Goal: Information Seeking & Learning: Understand process/instructions

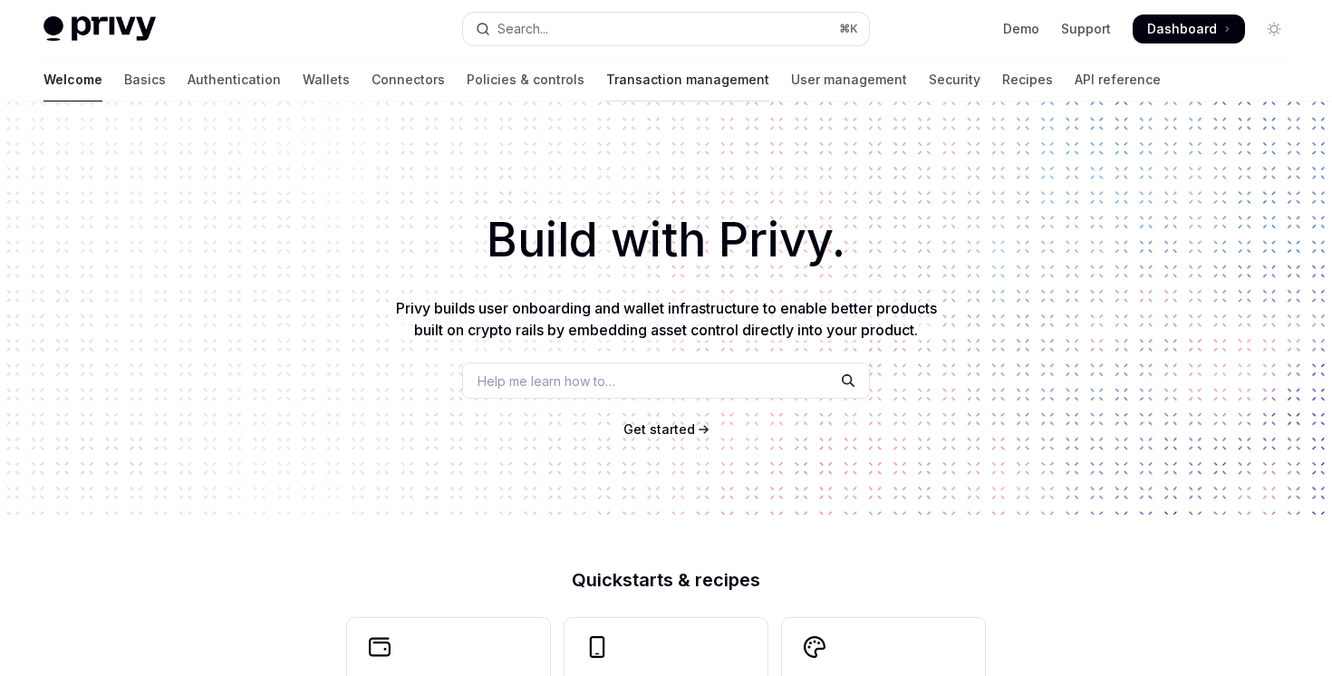
click at [606, 82] on link "Transaction management" at bounding box center [687, 79] width 163 height 43
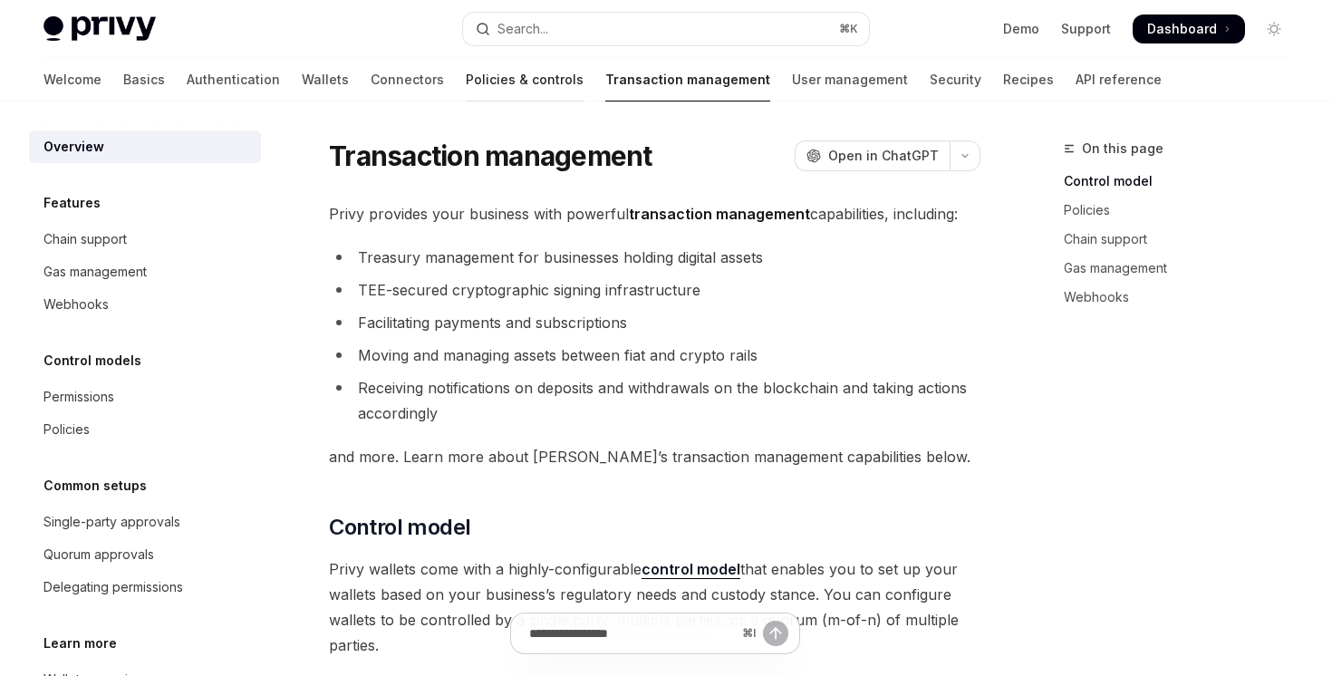
click at [466, 80] on link "Policies & controls" at bounding box center [525, 79] width 118 height 43
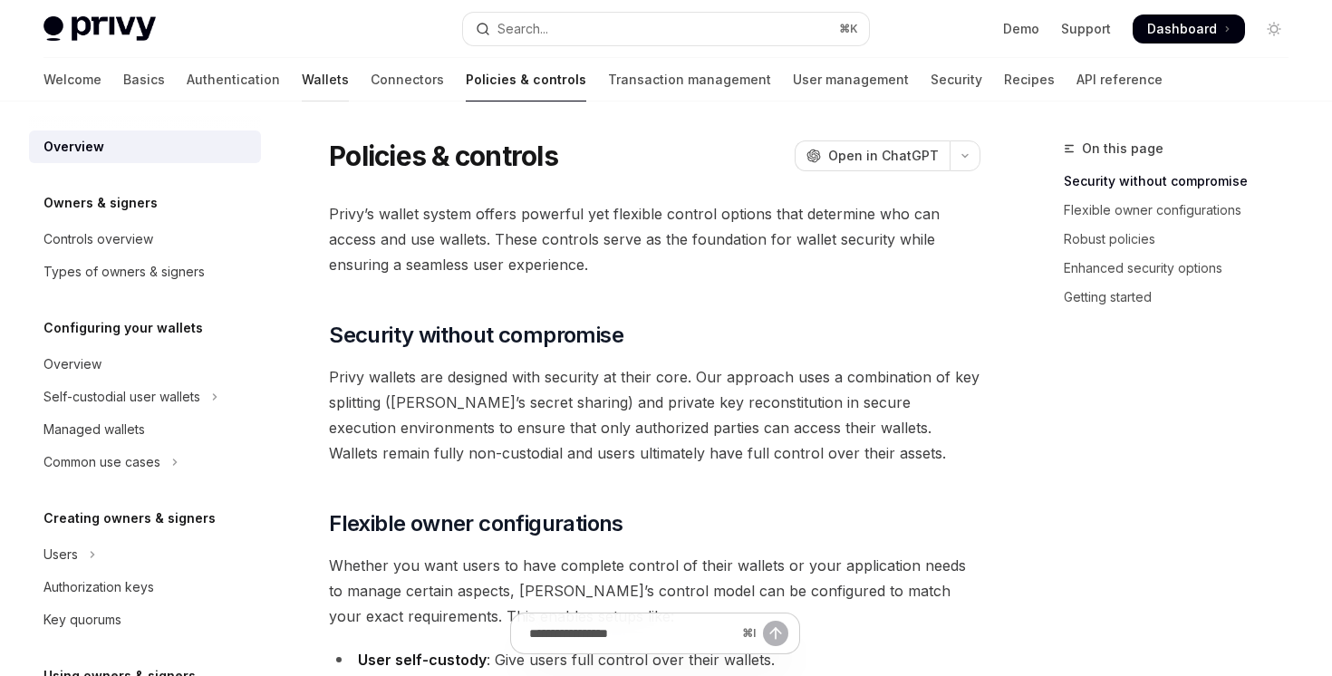
click at [302, 78] on link "Wallets" at bounding box center [325, 79] width 47 height 43
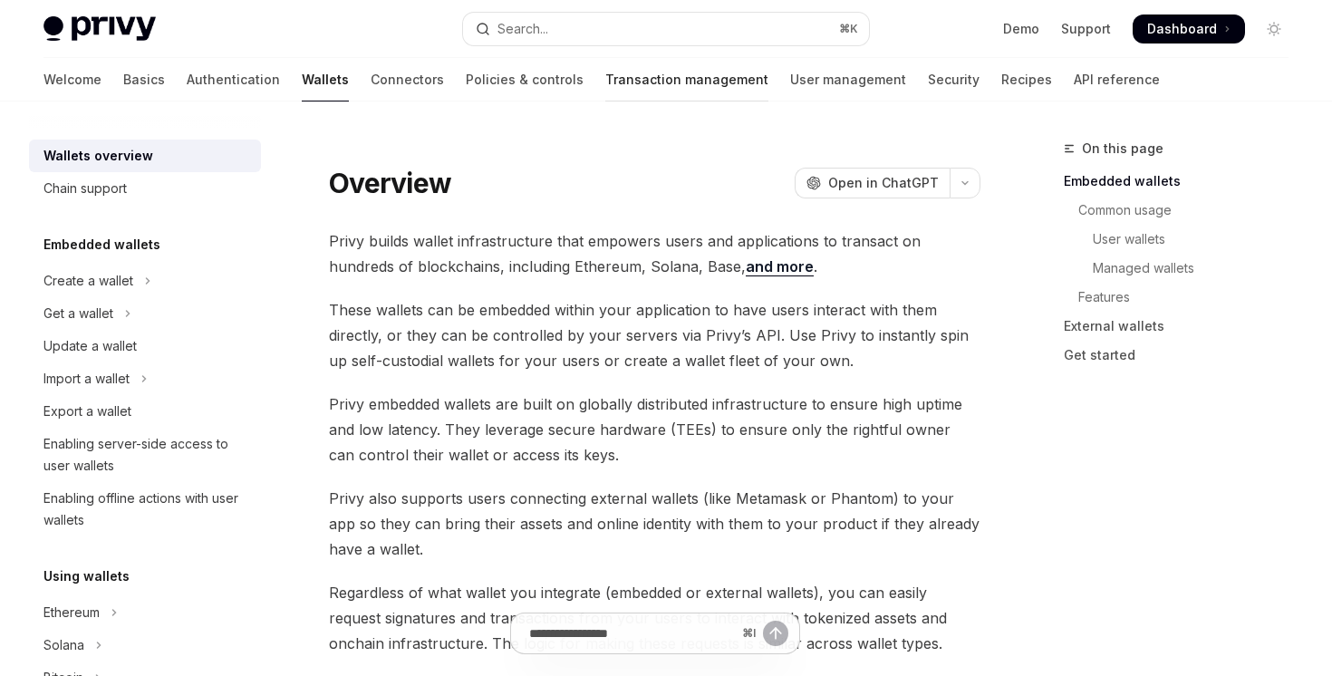
click at [605, 94] on link "Transaction management" at bounding box center [686, 79] width 163 height 43
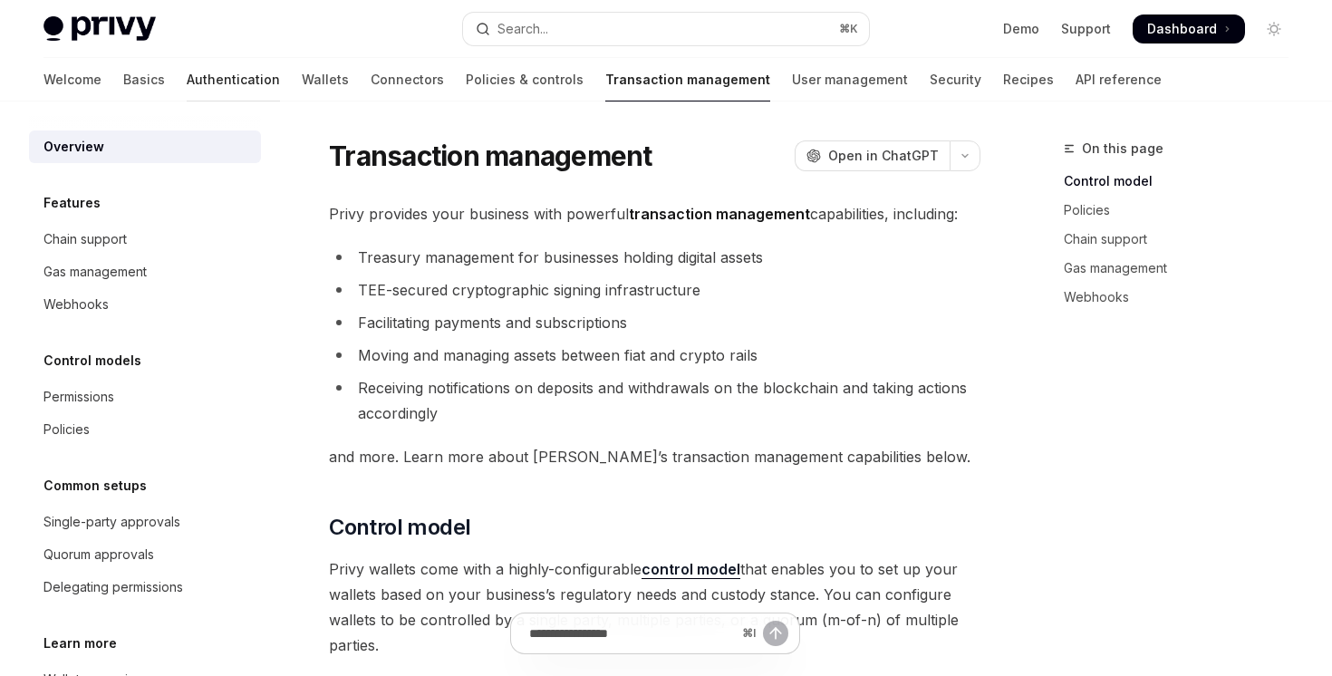
click at [188, 82] on link "Authentication" at bounding box center [233, 79] width 93 height 43
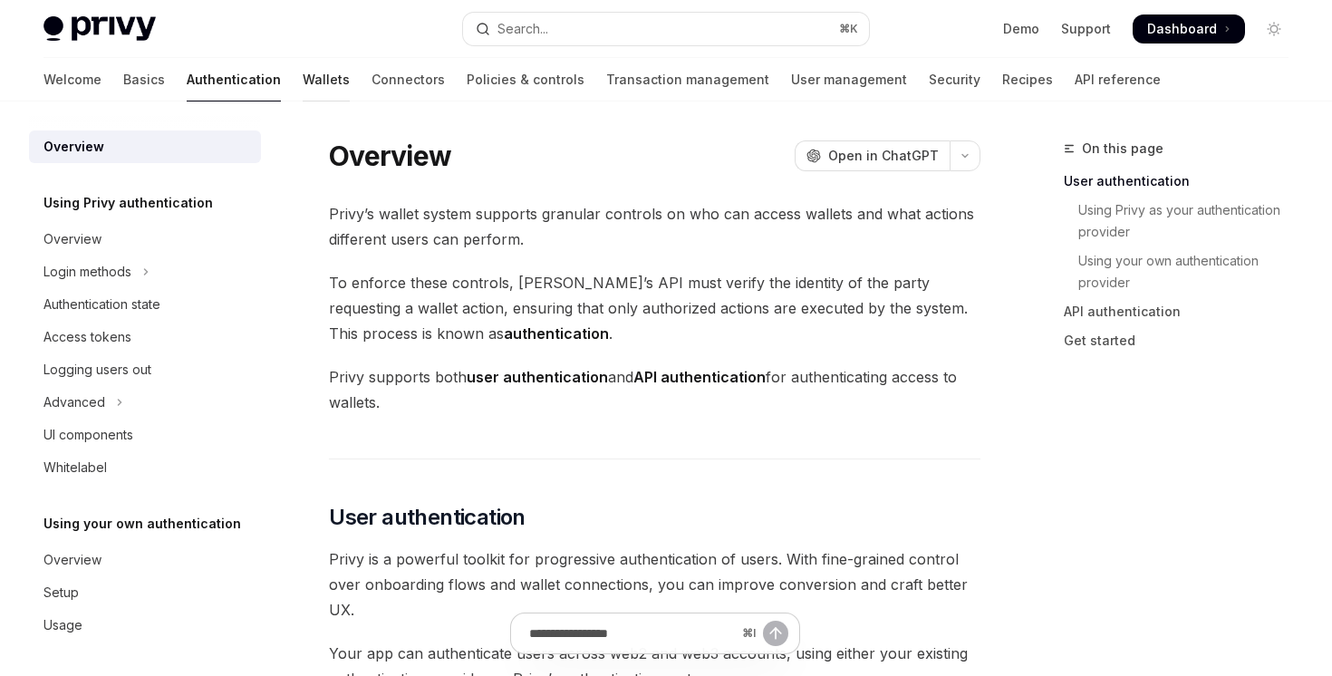
click at [303, 79] on link "Wallets" at bounding box center [326, 79] width 47 height 43
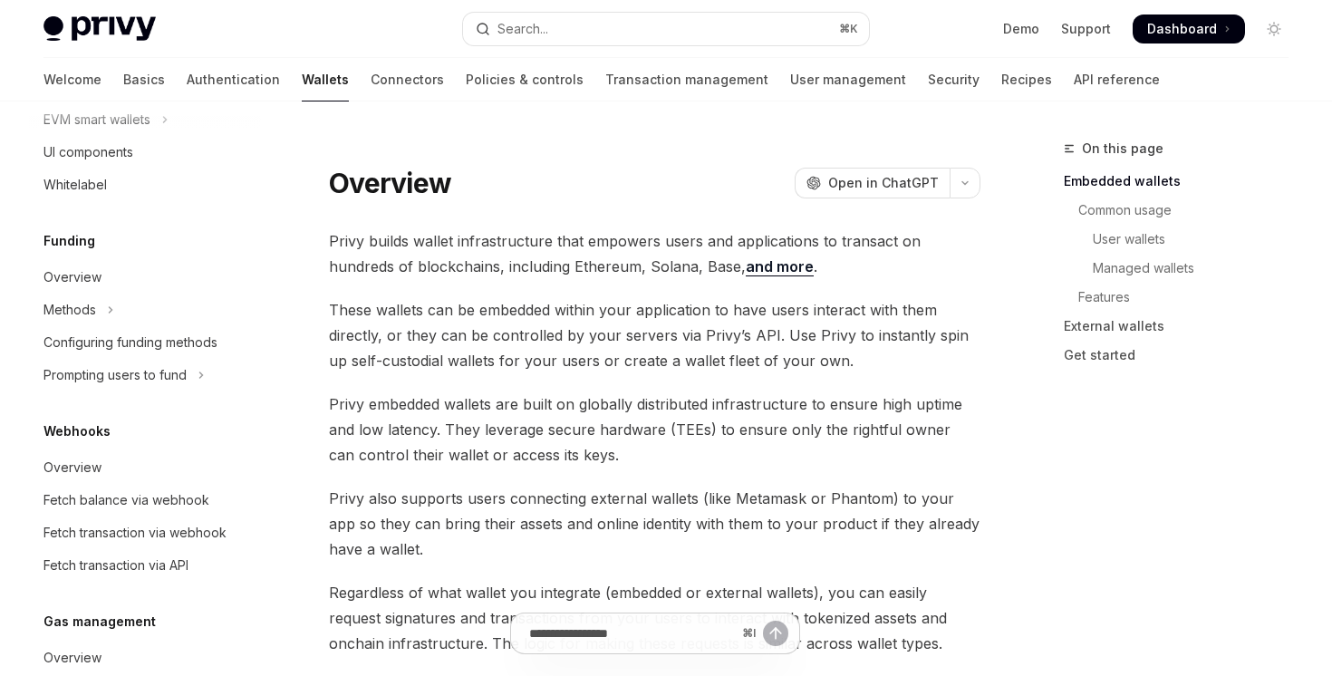
scroll to position [708, 0]
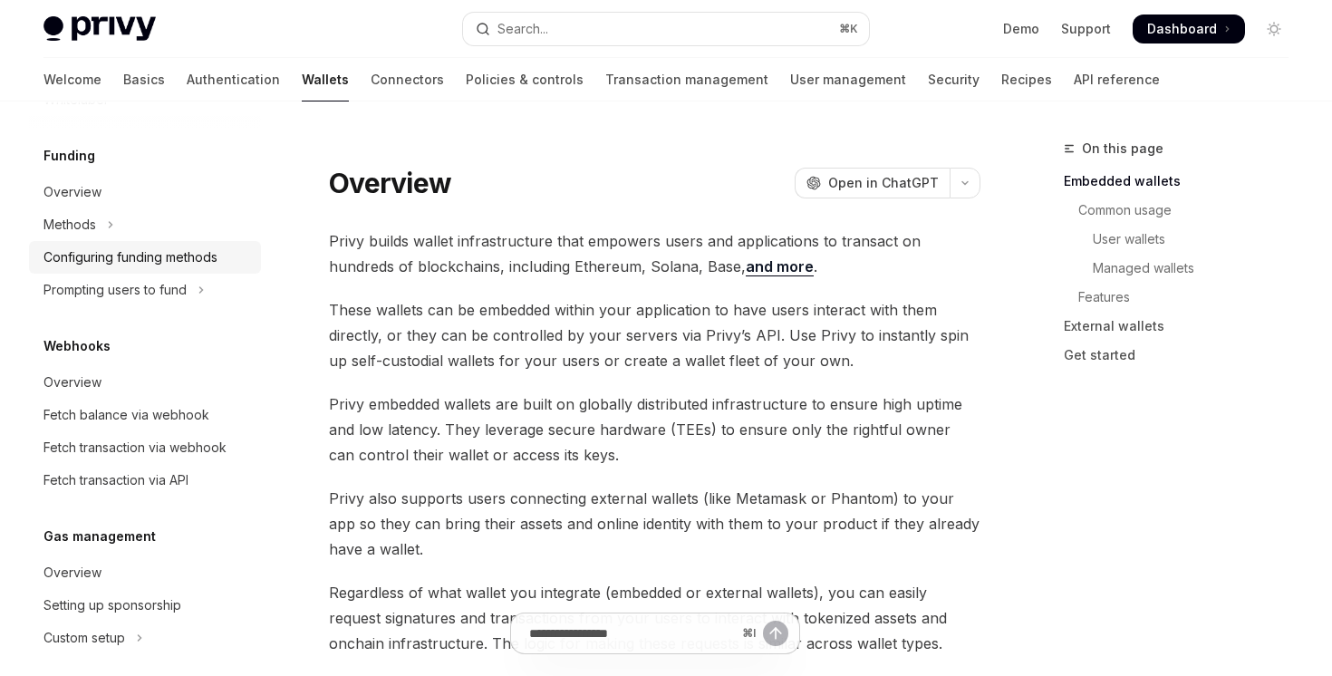
click at [179, 243] on link "Configuring funding methods" at bounding box center [145, 257] width 232 height 33
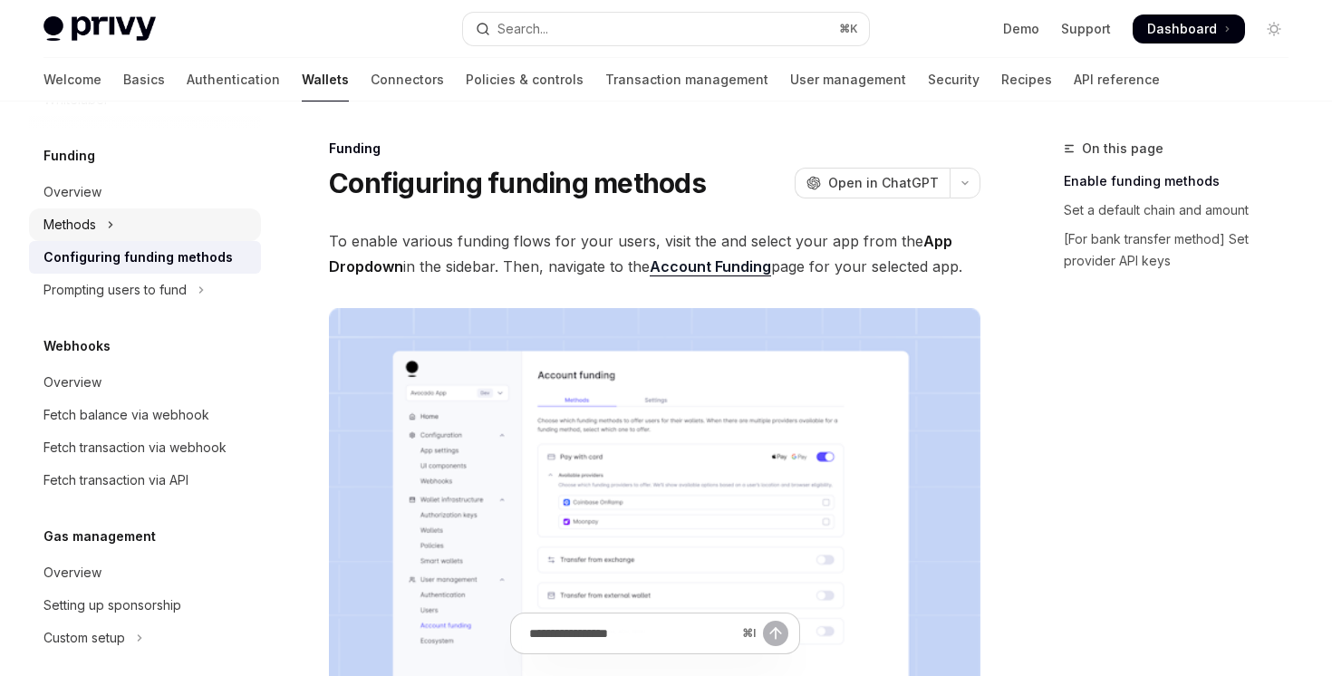
click at [115, 237] on button "Methods" at bounding box center [145, 224] width 232 height 33
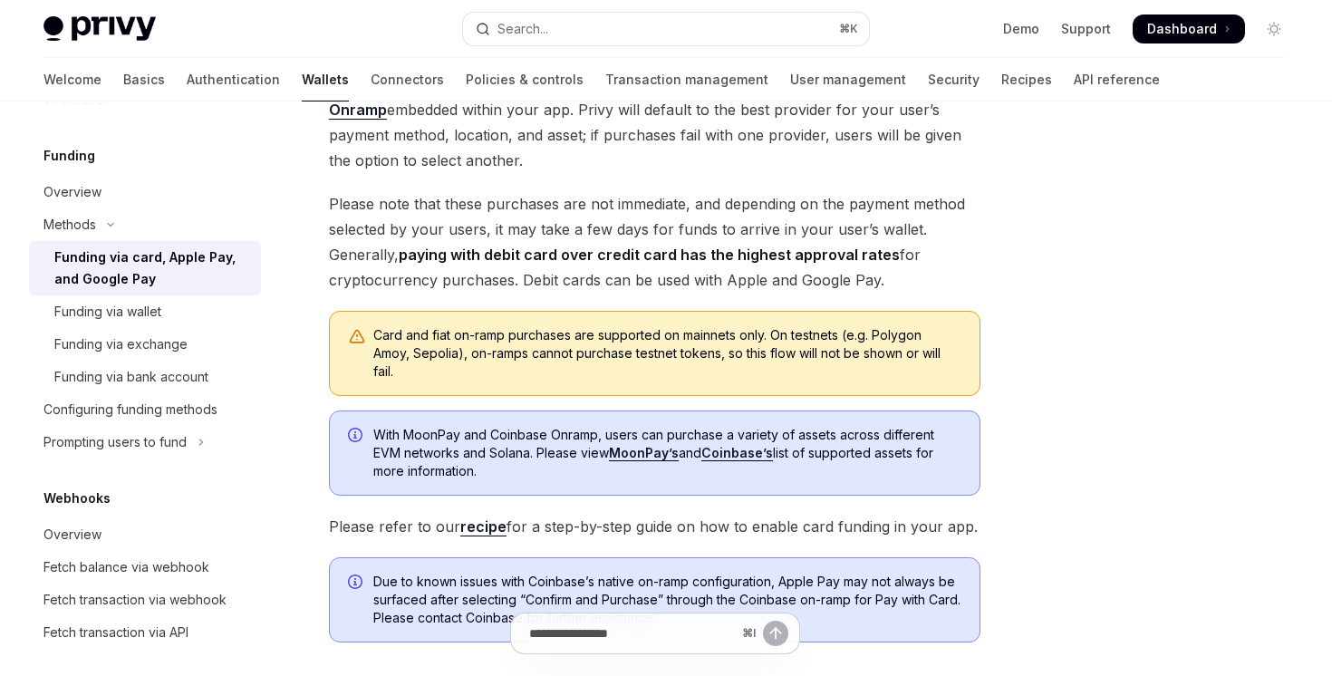
scroll to position [489, 0]
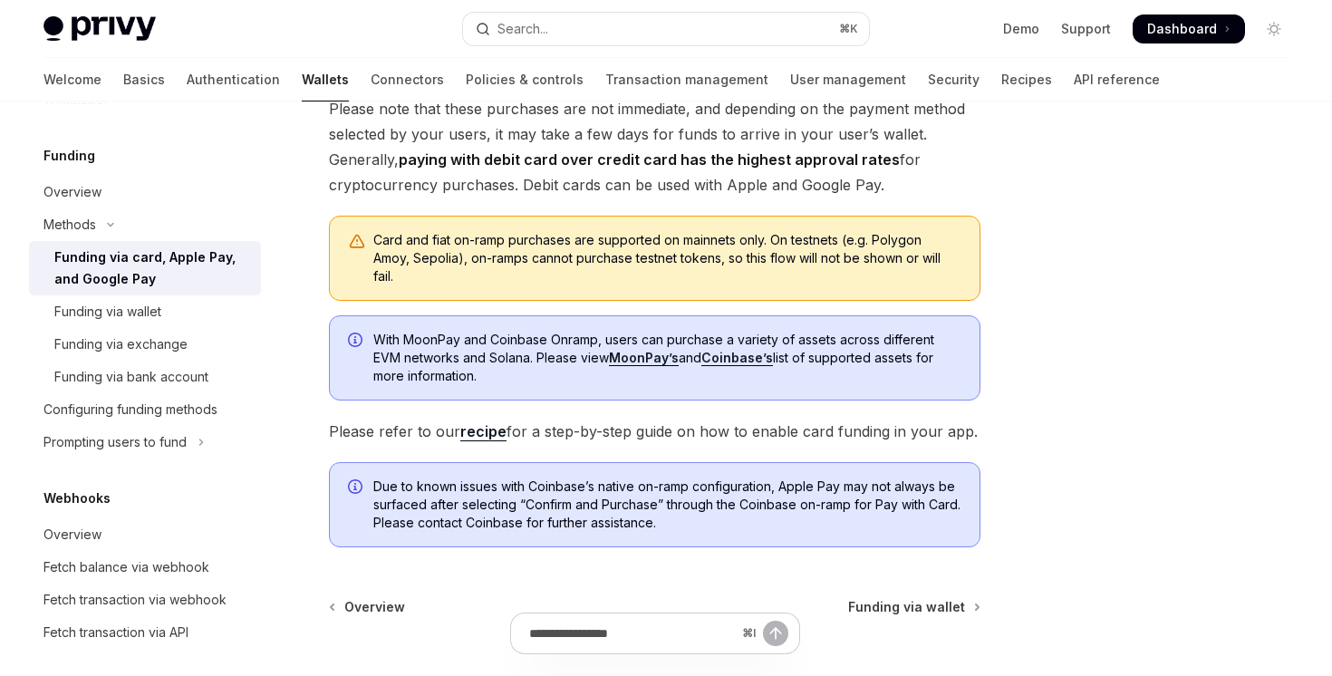
click at [467, 434] on link "recipe" at bounding box center [483, 431] width 46 height 19
type textarea "*"
